Goal: Task Accomplishment & Management: Manage account settings

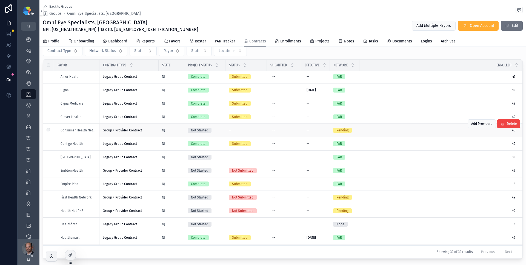
scroll to position [62, 0]
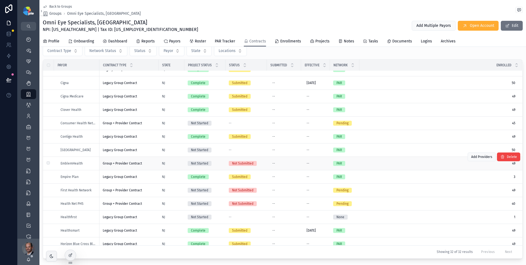
click at [89, 165] on div "EmblemHealth" at bounding box center [79, 163] width 36 height 4
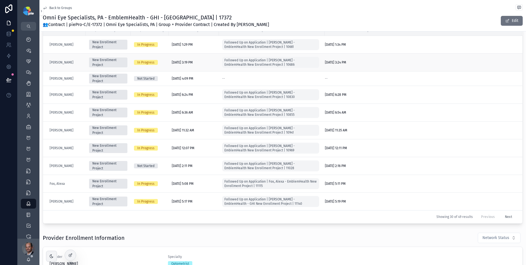
scroll to position [94, 0]
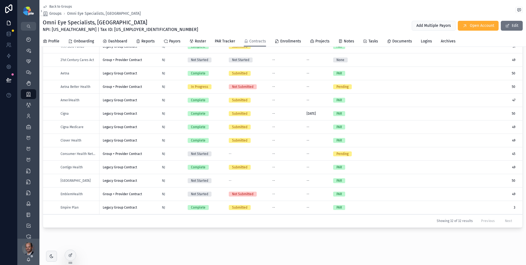
scroll to position [55, 0]
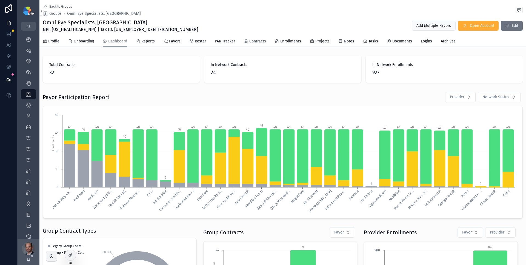
click at [259, 41] on span "Contracts" at bounding box center [258, 41] width 17 height 5
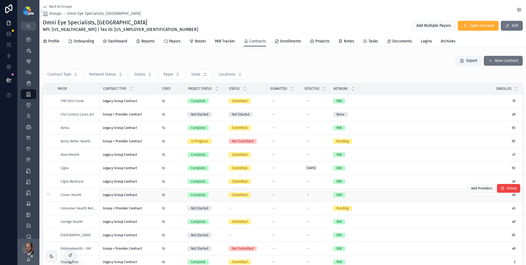
scroll to position [64, 0]
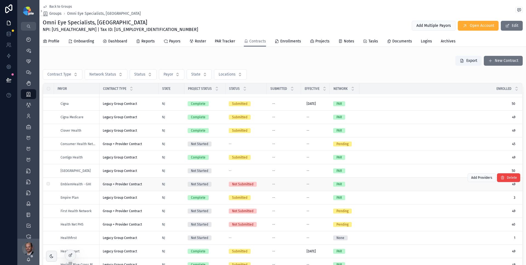
click at [94, 185] on div "EmblemHealth - GHI" at bounding box center [79, 184] width 36 height 4
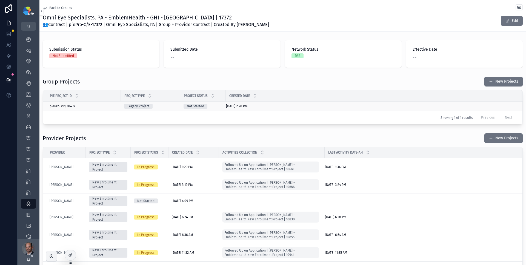
click at [271, 106] on div "[DATE] 2:20 PM [DATE] 2:20 PM" at bounding box center [371, 106] width 290 height 4
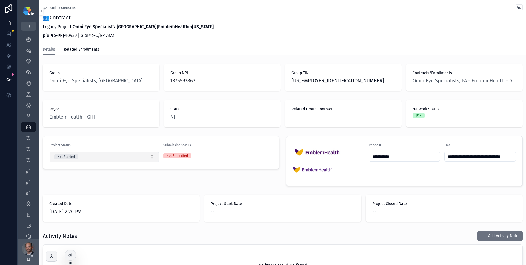
click at [113, 158] on button "Not Started" at bounding box center [104, 157] width 109 height 10
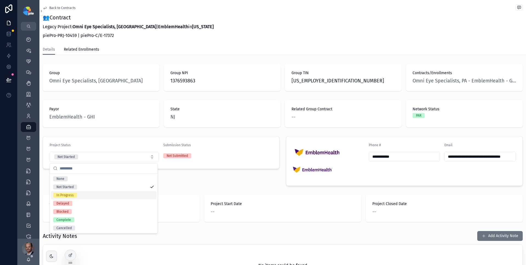
click at [77, 195] on div "In Progress" at bounding box center [104, 195] width 106 height 8
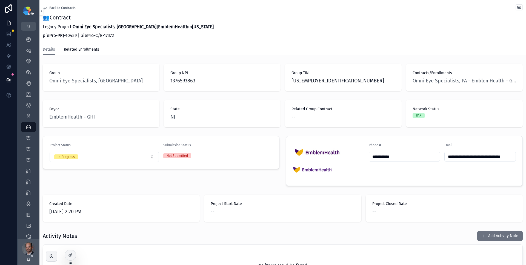
click at [183, 185] on div "Project Status In Progress Submission Status Not Submitted" at bounding box center [160, 161] width 243 height 54
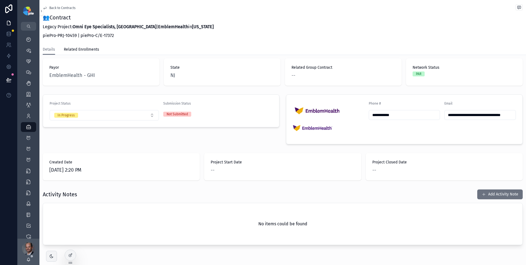
scroll to position [59, 0]
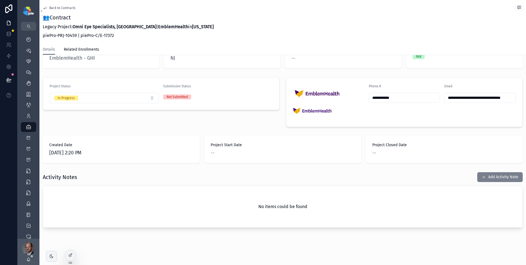
click at [502, 177] on button "Add Activity Note" at bounding box center [501, 177] width 46 height 10
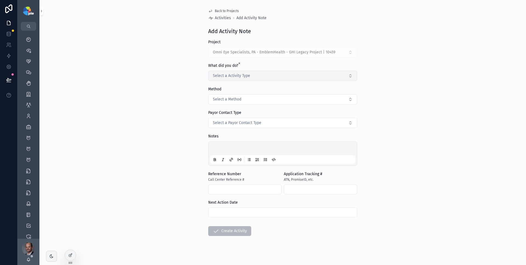
click at [345, 78] on button "Select a Activity Type" at bounding box center [282, 76] width 149 height 10
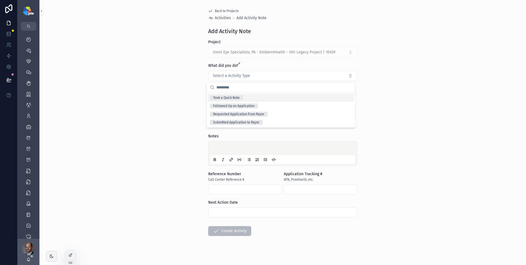
click at [267, 100] on div "Took a Quick Note" at bounding box center [281, 98] width 146 height 8
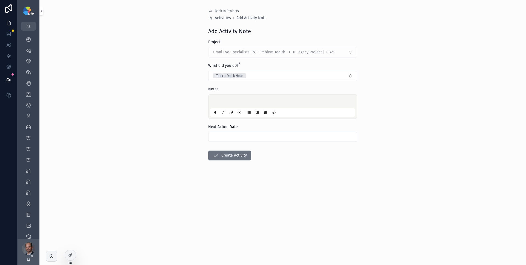
click at [256, 103] on p "scrollable content" at bounding box center [283, 102] width 145 height 5
click at [264, 137] on input "scrollable content" at bounding box center [283, 137] width 149 height 8
click at [283, 152] on button "Today" at bounding box center [282, 151] width 19 height 10
type input "*********"
click at [228, 157] on button "Create Activity" at bounding box center [229, 156] width 43 height 10
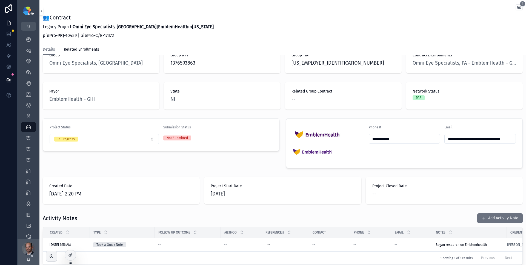
scroll to position [31, 0]
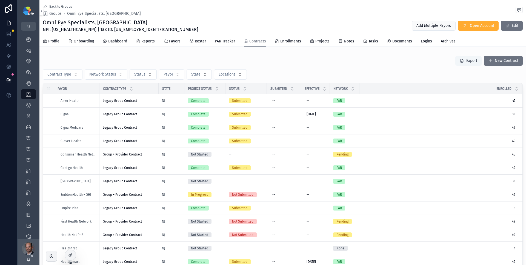
scroll to position [27, 0]
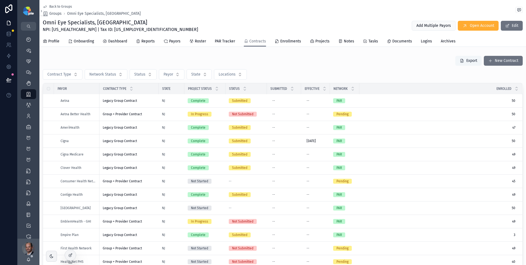
click at [469, 60] on button "Export" at bounding box center [469, 61] width 26 height 10
